Goal: Communication & Community: Answer question/provide support

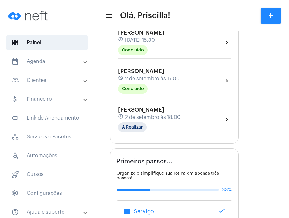
scroll to position [142, 0]
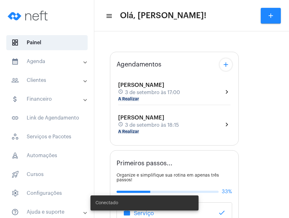
type input "[URL][DOMAIN_NAME][PERSON_NAME][PERSON_NAME]"
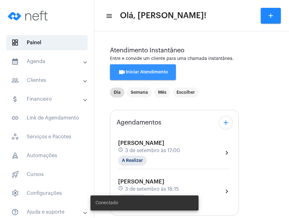
click at [144, 74] on button "videocam Iniciar Atendimento" at bounding box center [143, 72] width 66 height 16
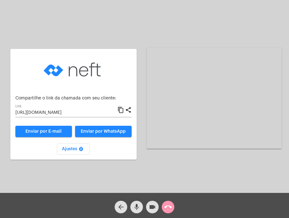
click at [121, 111] on mat-icon "content_copy" at bounding box center [120, 110] width 7 height 8
click at [152, 209] on mat-icon "videocam" at bounding box center [153, 207] width 8 height 8
click at [137, 208] on mat-icon "mic" at bounding box center [137, 207] width 8 height 8
click at [130, 201] on button "mic_off" at bounding box center [136, 207] width 13 height 13
click at [150, 211] on span "videocam_off" at bounding box center [153, 207] width 8 height 13
